Goal: Task Accomplishment & Management: Complete application form

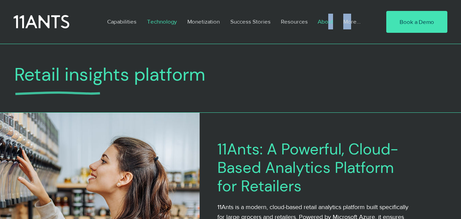
drag, startPoint x: 350, startPoint y: 18, endPoint x: 327, endPoint y: 22, distance: 22.5
click at [327, 22] on ul "Capabilities Basket Analysis Category Management Customer Behaviour Analysis Cu…" at bounding box center [233, 19] width 263 height 11
click at [324, 43] on div at bounding box center [230, 22] width 461 height 44
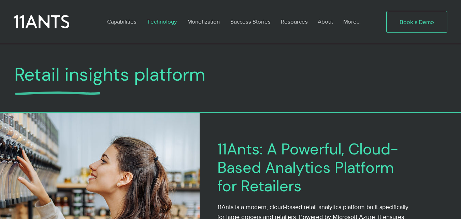
click at [433, 14] on link "Book a Demo" at bounding box center [416, 22] width 61 height 22
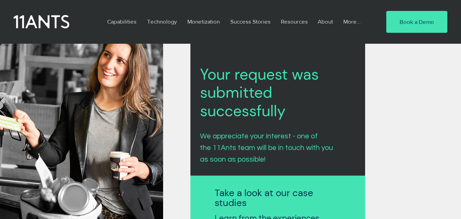
scroll to position [275, 0]
